Goal: Task Accomplishment & Management: Use online tool/utility

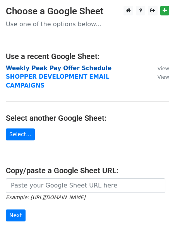
click at [53, 69] on strong "Weekly Peak Pay Offer Schedule" at bounding box center [58, 68] width 105 height 7
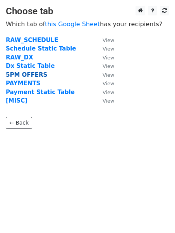
click at [22, 76] on strong "5PM OFFERS" at bounding box center [26, 74] width 41 height 7
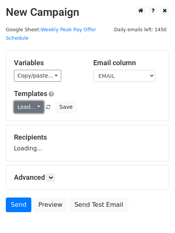
click at [25, 101] on link "Load..." at bounding box center [29, 107] width 30 height 12
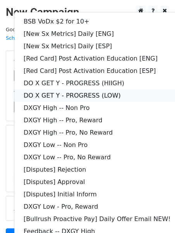
scroll to position [67, 0]
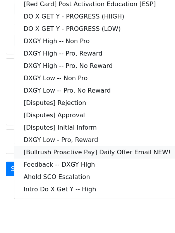
click at [37, 146] on link "[Bullrush Proactive Pay] Daily Offer Email NEW!" at bounding box center [96, 152] width 165 height 12
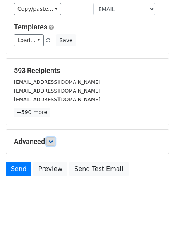
click at [51, 139] on icon at bounding box center [50, 141] width 5 height 5
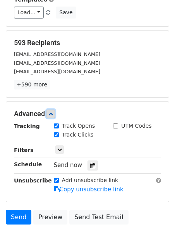
scroll to position [113, 0]
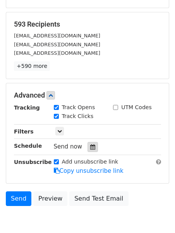
click at [90, 144] on icon at bounding box center [92, 146] width 5 height 5
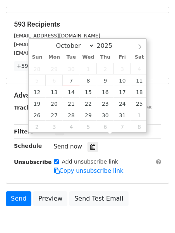
type input "2025-10-07 12:00"
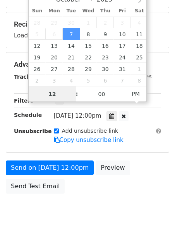
scroll to position [0, 0]
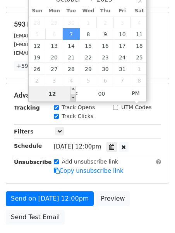
type input "2"
type input "2025-10-07 14:00"
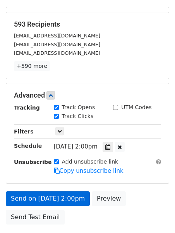
click at [64, 168] on link "Copy unsubscribe link" at bounding box center [89, 171] width 70 height 7
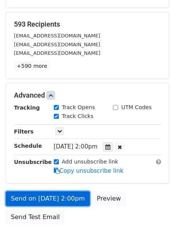
click at [50, 192] on link "Send on Oct 7 at 2:00pm" at bounding box center [48, 199] width 84 height 15
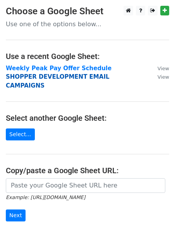
click at [66, 77] on strong "SHOPPER DEVELOPMENT EMAIL CAMPAIGNS" at bounding box center [57, 81] width 103 height 16
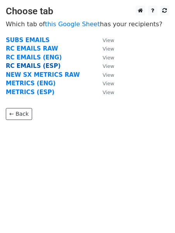
click at [41, 64] on strong "RC EMAILS (ESP)" at bounding box center [33, 66] width 54 height 7
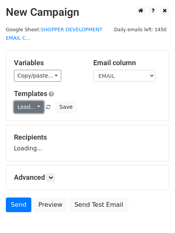
click at [19, 102] on link "Load..." at bounding box center [29, 107] width 30 height 12
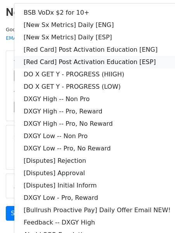
click at [33, 61] on link "[Red Card] Post Activation Education [ESP]" at bounding box center [96, 62] width 165 height 12
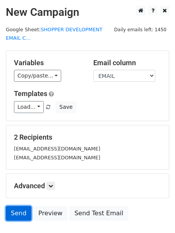
click at [9, 209] on link "Send" at bounding box center [18, 213] width 25 height 15
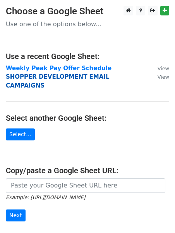
click at [25, 76] on strong "SHOPPER DEVELOPMENT EMAIL CAMPAIGNS" at bounding box center [57, 81] width 103 height 16
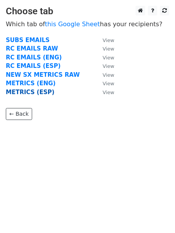
click at [29, 92] on strong "METRICS (ESP)" at bounding box center [30, 92] width 49 height 7
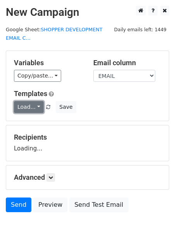
click at [22, 106] on link "Load..." at bounding box center [29, 107] width 30 height 12
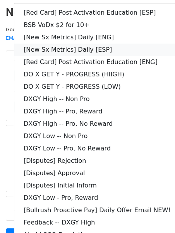
click at [63, 50] on link "[New Sx Metrics] Daily [ESP]" at bounding box center [96, 50] width 165 height 12
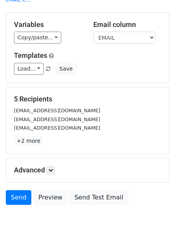
scroll to position [75, 0]
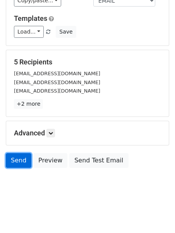
click at [22, 158] on link "Send" at bounding box center [18, 160] width 25 height 15
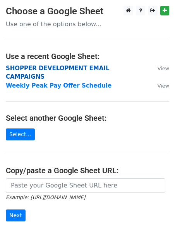
click at [70, 67] on strong "SHOPPER DEVELOPMENT EMAIL CAMPAIGNS" at bounding box center [57, 73] width 103 height 16
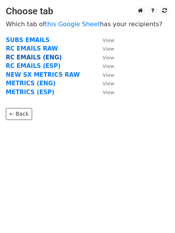
click at [48, 57] on strong "RC EMAILS (ENG)" at bounding box center [34, 57] width 56 height 7
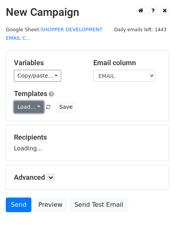
click at [24, 110] on link "Load..." at bounding box center [29, 107] width 30 height 12
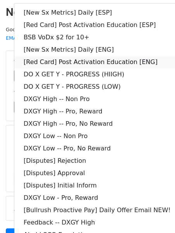
click at [78, 62] on link "[Red Card] Post Activation Education [ENG]" at bounding box center [96, 62] width 165 height 12
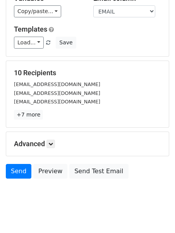
scroll to position [75, 0]
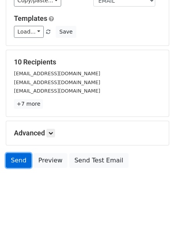
click at [22, 158] on link "Send" at bounding box center [18, 160] width 25 height 15
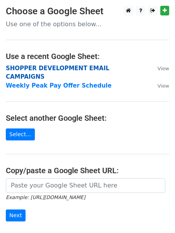
click at [15, 69] on strong "SHOPPER DEVELOPMENT EMAIL CAMPAIGNS" at bounding box center [57, 73] width 103 height 16
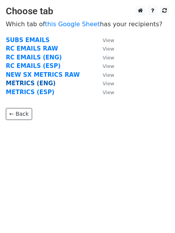
click at [17, 82] on strong "METRICS (ENG)" at bounding box center [31, 83] width 50 height 7
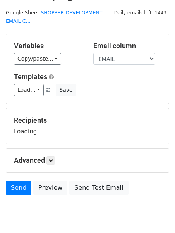
scroll to position [25, 0]
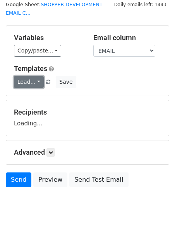
click at [21, 83] on link "Load..." at bounding box center [29, 82] width 30 height 12
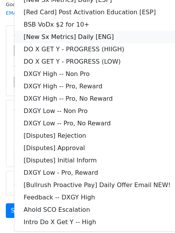
click at [63, 37] on link "[New Sx Metrics] Daily [ENG]" at bounding box center [96, 37] width 165 height 12
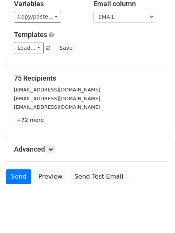
scroll to position [75, 0]
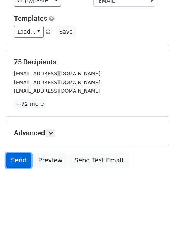
click at [13, 159] on link "Send" at bounding box center [18, 160] width 25 height 15
